Goal: Task Accomplishment & Management: Use online tool/utility

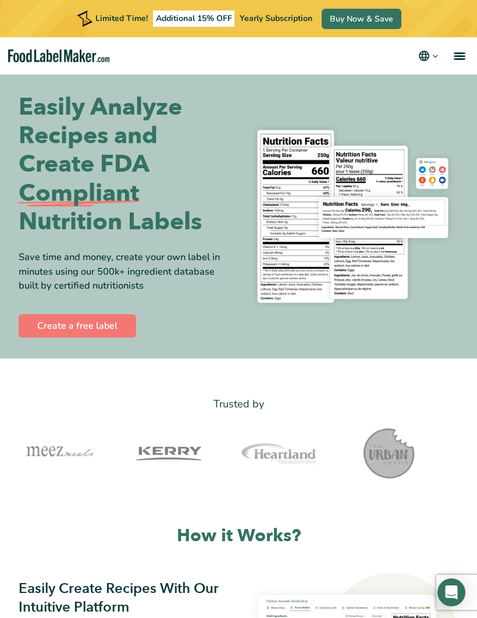
click at [83, 321] on link "Create a free label" at bounding box center [78, 325] width 118 height 23
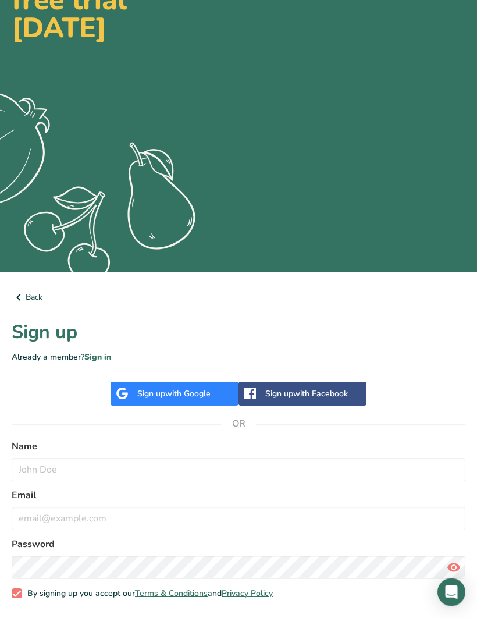
scroll to position [113, 0]
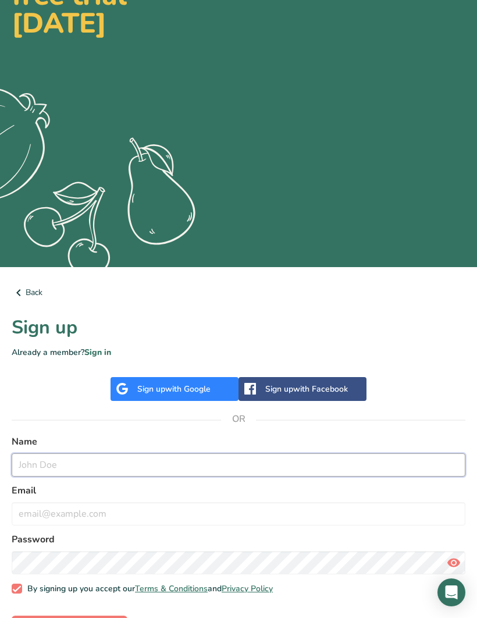
click at [55, 463] on input "text" at bounding box center [239, 464] width 454 height 23
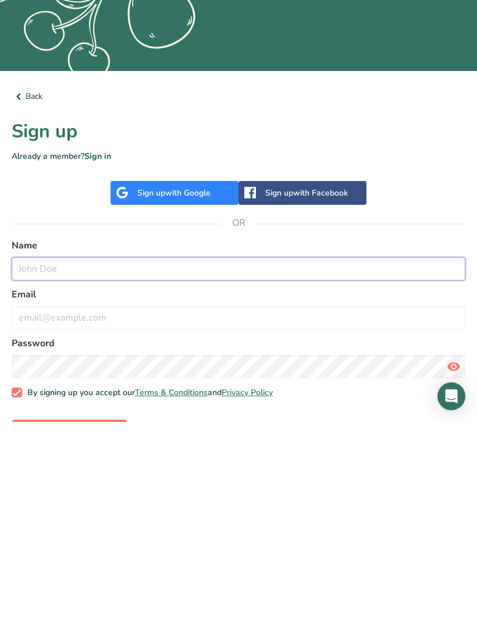
scroll to position [154, 0]
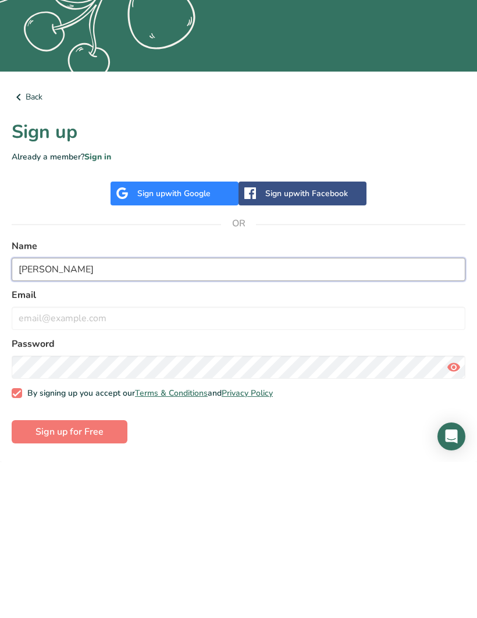
type input "[PERSON_NAME]"
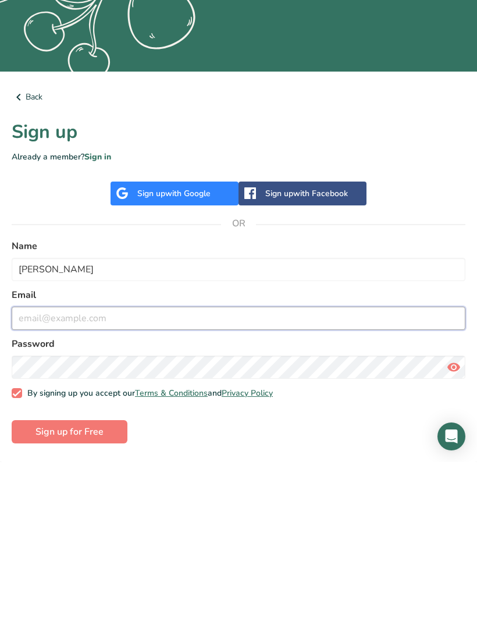
click at [64, 463] on input "email" at bounding box center [239, 474] width 454 height 23
type input "[EMAIL_ADDRESS][DOMAIN_NAME]"
click at [155, 463] on input "[EMAIL_ADDRESS][DOMAIN_NAME]" at bounding box center [239, 474] width 454 height 23
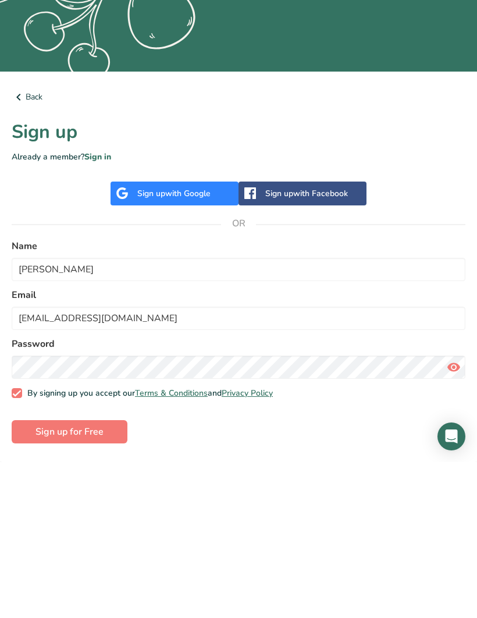
click at [78, 576] on button "Sign up for Free" at bounding box center [70, 587] width 116 height 23
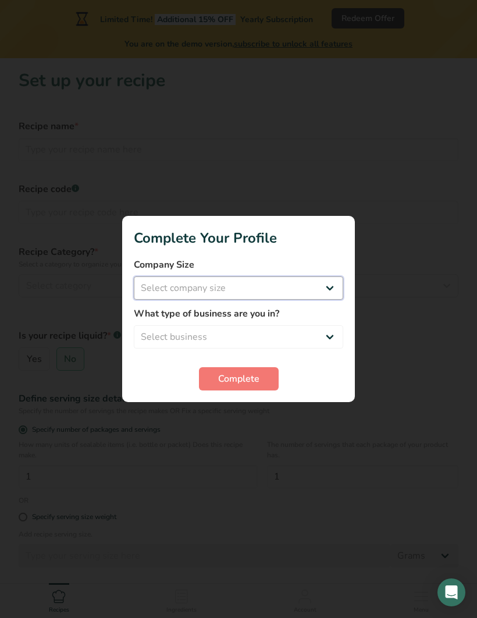
click at [330, 300] on select "Select company size Fewer than 10 Employees 10 to 50 Employees 51 to 500 Employ…" at bounding box center [238, 287] width 209 height 23
select select "1"
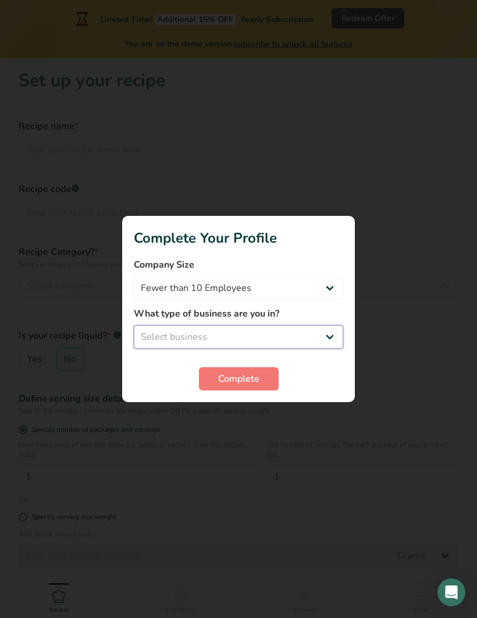
click at [330, 349] on select "Select business Packaged Food Manufacturer Restaurant & Cafe Bakery Meal Plans …" at bounding box center [238, 336] width 209 height 23
select select "8"
click at [243, 386] on span "Complete" at bounding box center [238, 379] width 41 height 14
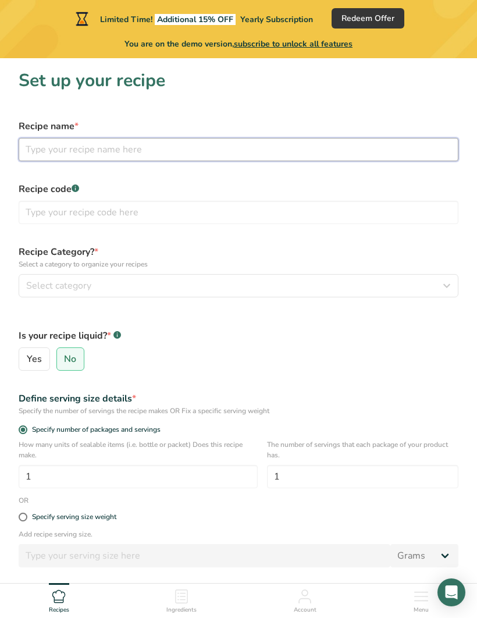
click at [115, 146] on input "text" at bounding box center [239, 149] width 440 height 23
type input "Pet treats"
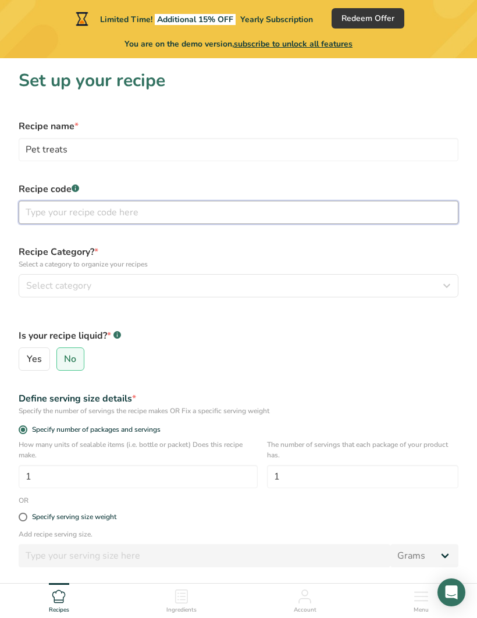
click at [99, 211] on input "text" at bounding box center [239, 212] width 440 height 23
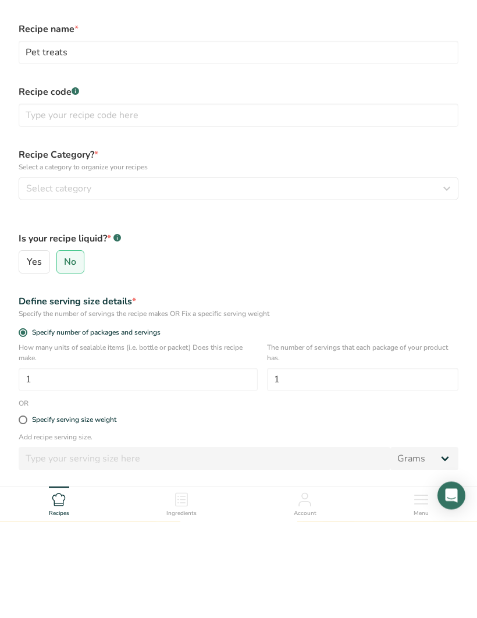
click at [63, 356] on input "No" at bounding box center [61, 360] width 8 height 8
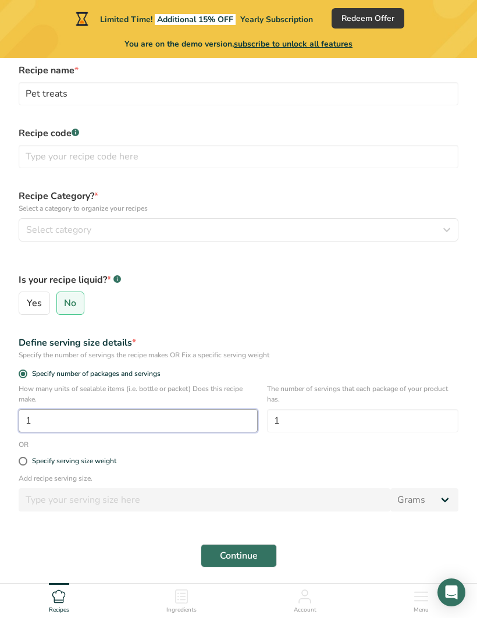
click at [52, 418] on input "1" at bounding box center [138, 420] width 239 height 23
type input "1"
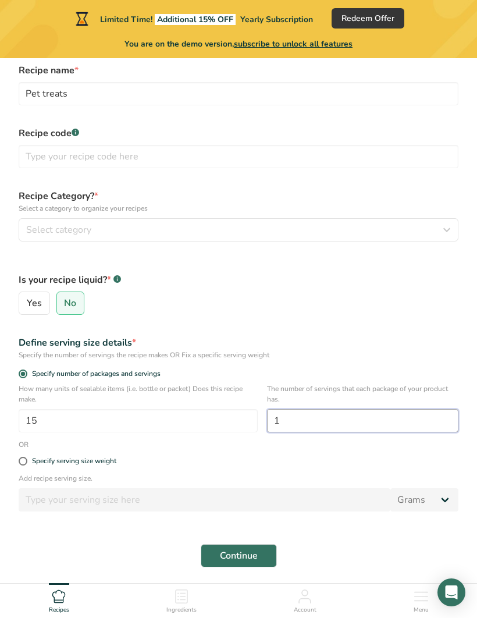
click at [318, 421] on input "1" at bounding box center [362, 420] width 191 height 23
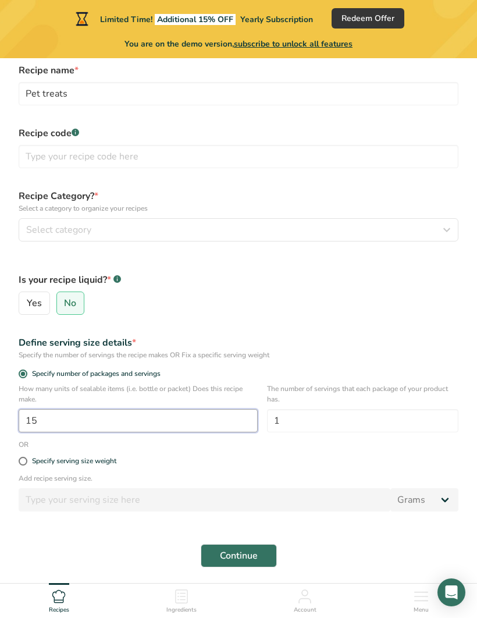
click at [120, 414] on input "15" at bounding box center [138, 420] width 239 height 23
type input "10"
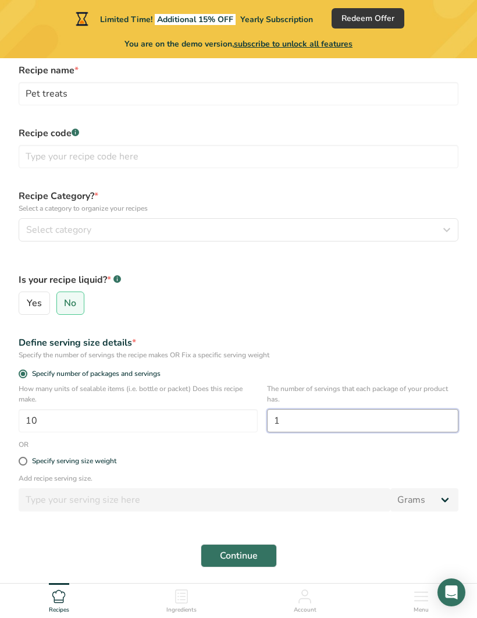
click at [309, 412] on input "1" at bounding box center [362, 420] width 191 height 23
click at [410, 418] on input "1" at bounding box center [362, 420] width 191 height 23
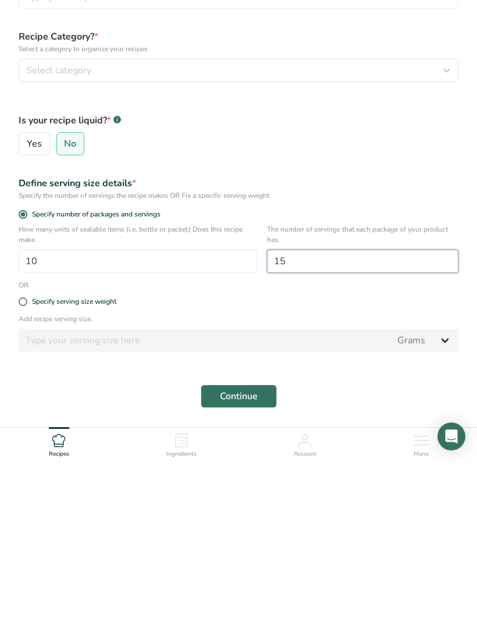
scroll to position [62, 0]
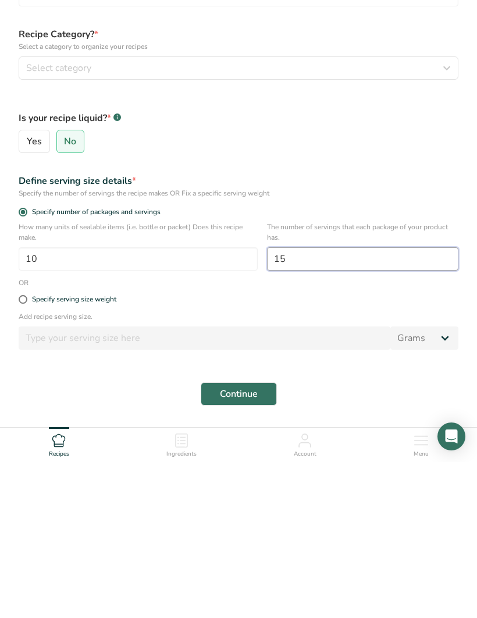
type input "15"
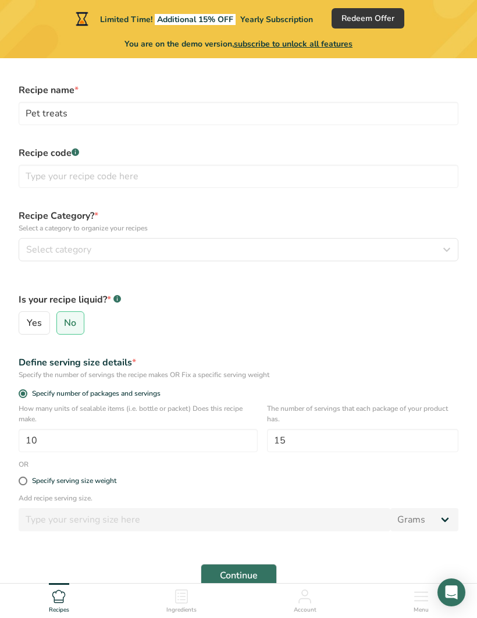
scroll to position [56, 0]
